Goal: Obtain resource: Obtain resource

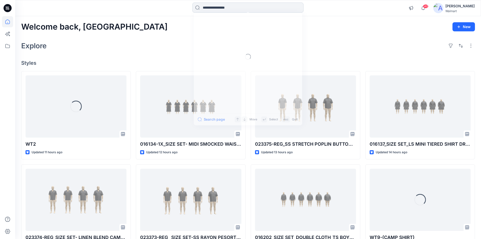
click at [221, 9] on input at bounding box center [247, 8] width 111 height 10
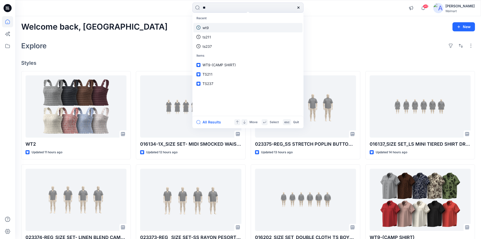
type input "**"
click at [209, 26] on p "wt9" at bounding box center [206, 27] width 6 height 5
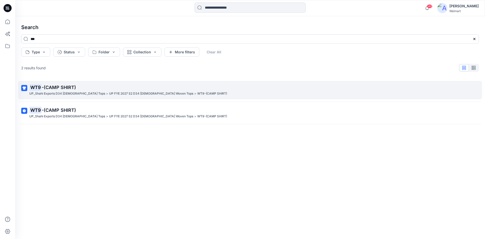
click at [98, 85] on p "WT9 -(CAMP SHIRT)" at bounding box center [249, 87] width 441 height 7
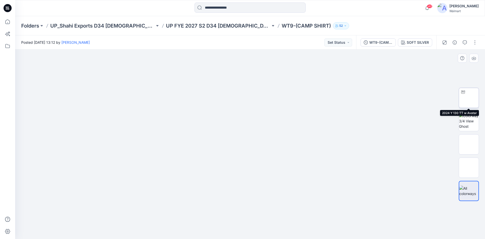
click at [470, 101] on img at bounding box center [469, 98] width 20 height 16
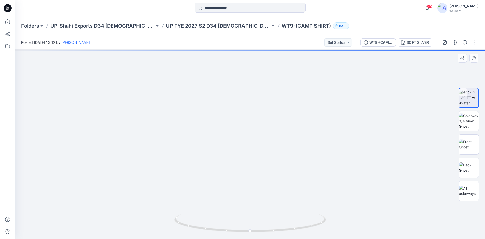
drag, startPoint x: 273, startPoint y: 140, endPoint x: 270, endPoint y: 150, distance: 10.4
drag, startPoint x: 293, startPoint y: 229, endPoint x: 288, endPoint y: 220, distance: 10.6
click at [288, 220] on icon at bounding box center [250, 223] width 153 height 19
drag, startPoint x: 270, startPoint y: 197, endPoint x: 270, endPoint y: 190, distance: 6.3
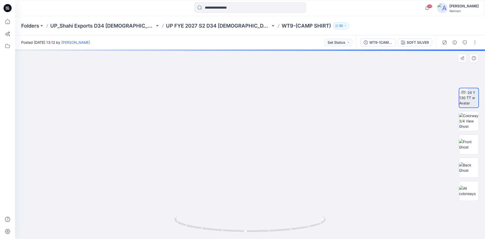
click at [270, 190] on img at bounding box center [250, 92] width 396 height 293
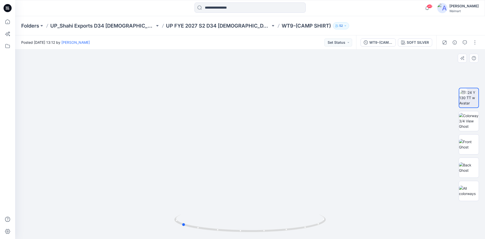
drag, startPoint x: 282, startPoint y: 230, endPoint x: 217, endPoint y: 209, distance: 67.6
click at [217, 209] on div at bounding box center [250, 144] width 470 height 189
drag, startPoint x: 241, startPoint y: 231, endPoint x: 155, endPoint y: 226, distance: 86.5
click at [155, 226] on div at bounding box center [250, 144] width 470 height 189
drag, startPoint x: 261, startPoint y: 133, endPoint x: 257, endPoint y: 191, distance: 58.0
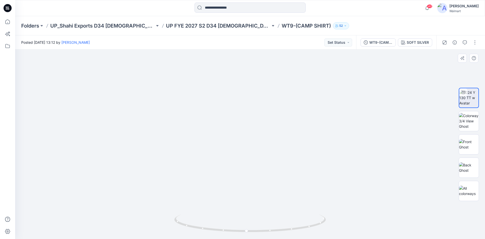
click at [257, 191] on img at bounding box center [246, 32] width 741 height 414
click at [384, 43] on div "WT9-(CAMP SHIRT)" at bounding box center [380, 43] width 23 height 6
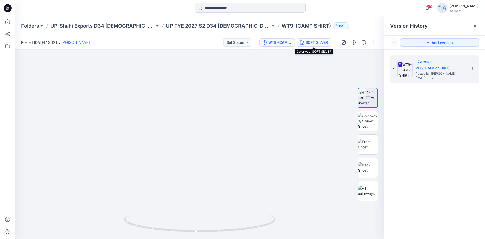
click at [306, 42] on div "SOFT SILVER" at bounding box center [317, 43] width 22 height 6
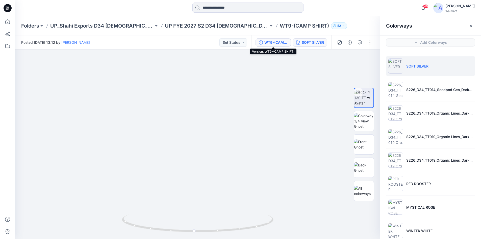
click at [264, 44] on div "WT9-(CAMP SHIRT)" at bounding box center [275, 43] width 23 height 6
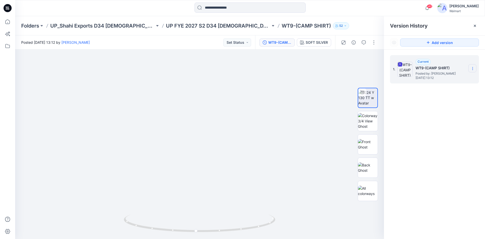
click at [476, 68] on section at bounding box center [472, 68] width 8 height 8
click at [431, 125] on div "1. Current WT9-(CAMP SHIRT) Posted by: [PERSON_NAME] [DATE] 13:12 Download Sour…" at bounding box center [434, 148] width 101 height 197
click at [473, 70] on icon at bounding box center [473, 68] width 4 height 4
click at [458, 81] on span "Download Source BW File" at bounding box center [447, 78] width 42 height 6
click at [320, 43] on div "SOFT SILVER" at bounding box center [317, 43] width 22 height 6
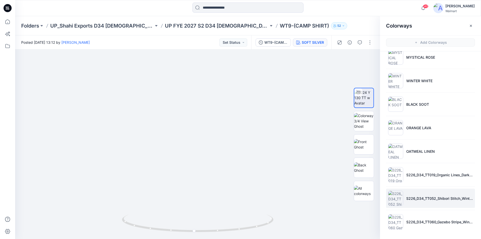
scroll to position [2, 0]
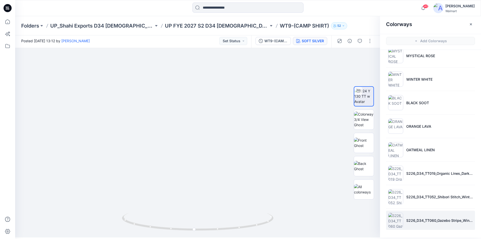
click at [420, 216] on li "S226_D34_TT060_Gazebo Stripe_Winter White_7.11cm" at bounding box center [430, 219] width 89 height 19
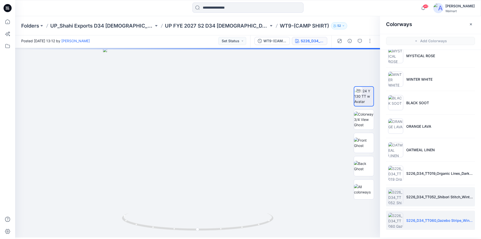
click at [416, 201] on li "S226_D34_TT052_Shibori Stitch_Winter White_32cm" at bounding box center [430, 196] width 89 height 19
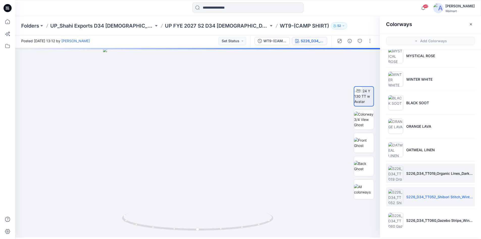
click at [426, 177] on li "S226_D34_TT019_Organic Lines_Dark Navy_32cm (2) 3" at bounding box center [430, 172] width 89 height 19
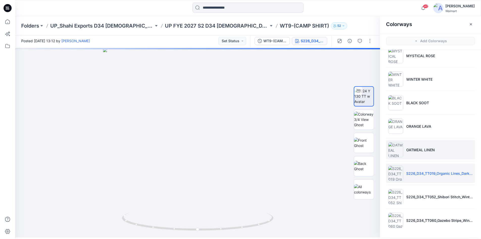
click at [430, 154] on li "OATMEAL LINEN" at bounding box center [430, 149] width 89 height 19
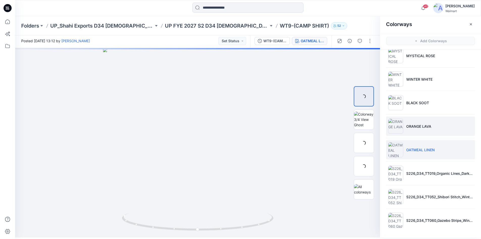
click at [424, 134] on li "ORANGE LAVA" at bounding box center [430, 125] width 89 height 19
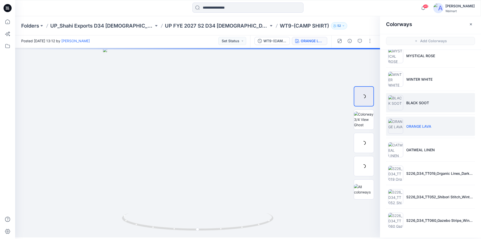
click at [437, 106] on li "BLACK SOOT" at bounding box center [430, 102] width 89 height 19
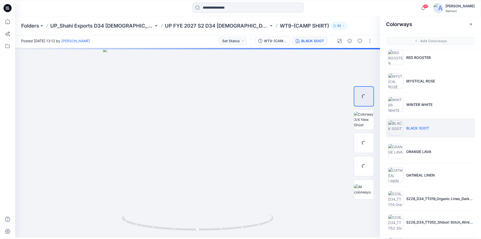
scroll to position [99, 0]
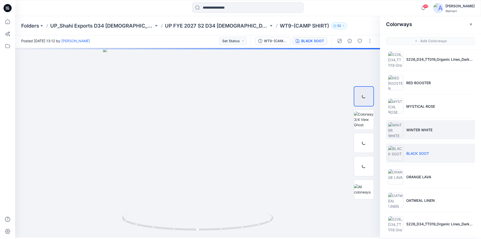
click at [439, 134] on li "WINTER WHITE" at bounding box center [430, 129] width 89 height 19
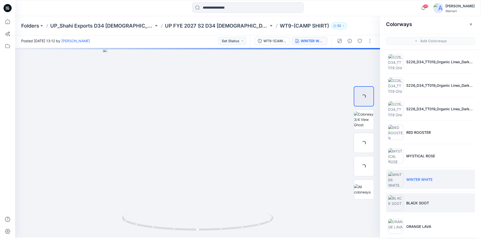
scroll to position [49, 0]
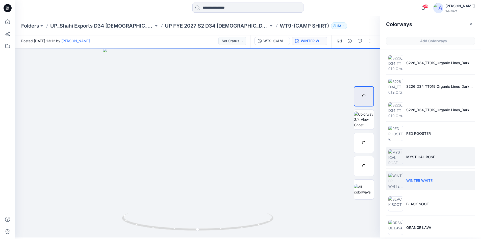
click at [438, 155] on li "MYSTICAL ROSE" at bounding box center [430, 156] width 89 height 19
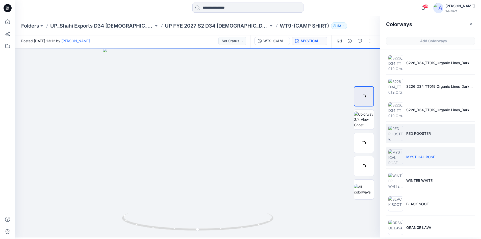
click at [447, 136] on li "RED ROOSTER" at bounding box center [430, 133] width 89 height 19
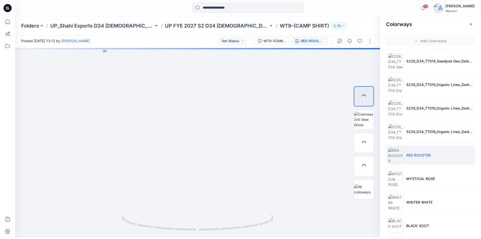
scroll to position [23, 0]
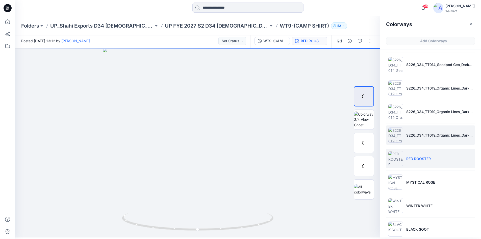
click at [449, 139] on li "S226_D34_TT019_Organic Lines_Dark Navy_32cm (2) 2" at bounding box center [430, 134] width 89 height 19
click at [449, 141] on li "S226_D34_TT019_Organic Lines_Dark Navy_32cm (2) 1" at bounding box center [430, 134] width 89 height 19
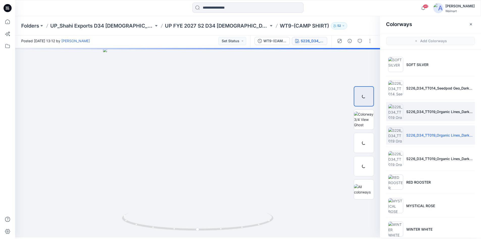
click at [449, 119] on li "S226_D34_TT019_Organic Lines_Dark Navy_32cm (2)" at bounding box center [430, 111] width 89 height 19
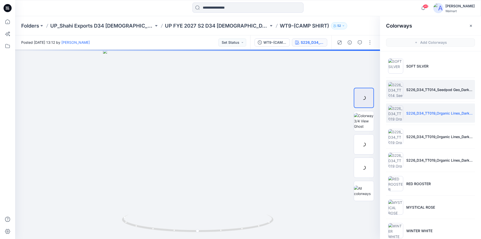
click at [444, 94] on li "S226_D34_TT014_Seedpod Geo_Darkest Brown_16cm (1)" at bounding box center [430, 89] width 89 height 19
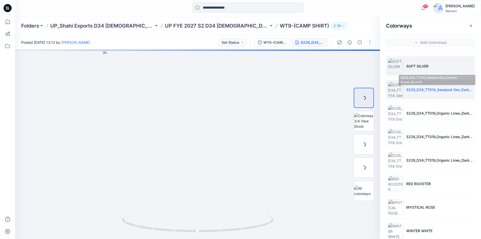
click at [447, 70] on li "SOFT SILVER" at bounding box center [430, 65] width 89 height 19
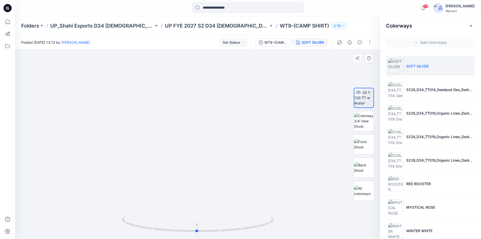
drag, startPoint x: 242, startPoint y: 229, endPoint x: 241, endPoint y: 226, distance: 2.6
drag, startPoint x: 231, startPoint y: 177, endPoint x: 251, endPoint y: 201, distance: 30.7
drag, startPoint x: 250, startPoint y: 163, endPoint x: 229, endPoint y: 244, distance: 83.7
click at [229, 238] on html "40 Notifications Your style WT2 is ready 11 hours ago Your style 016134-1X_SIZE…" at bounding box center [240, 119] width 481 height 239
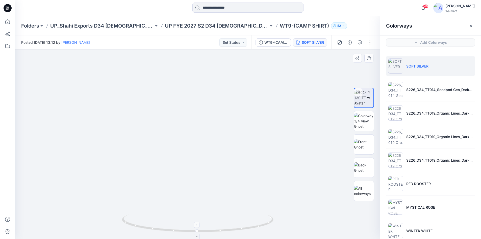
drag, startPoint x: 235, startPoint y: 202, endPoint x: 235, endPoint y: 222, distance: 19.4
click at [235, 222] on div at bounding box center [197, 144] width 365 height 189
drag, startPoint x: 238, startPoint y: 203, endPoint x: 239, endPoint y: 199, distance: 3.8
click at [239, 200] on img at bounding box center [201, 0] width 1035 height 477
drag, startPoint x: 241, startPoint y: 192, endPoint x: 244, endPoint y: 202, distance: 10.5
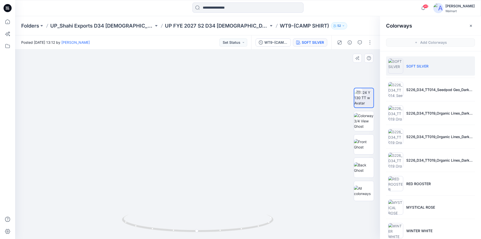
click at [244, 202] on img at bounding box center [204, 3] width 1035 height 472
